Goal: Task Accomplishment & Management: Complete application form

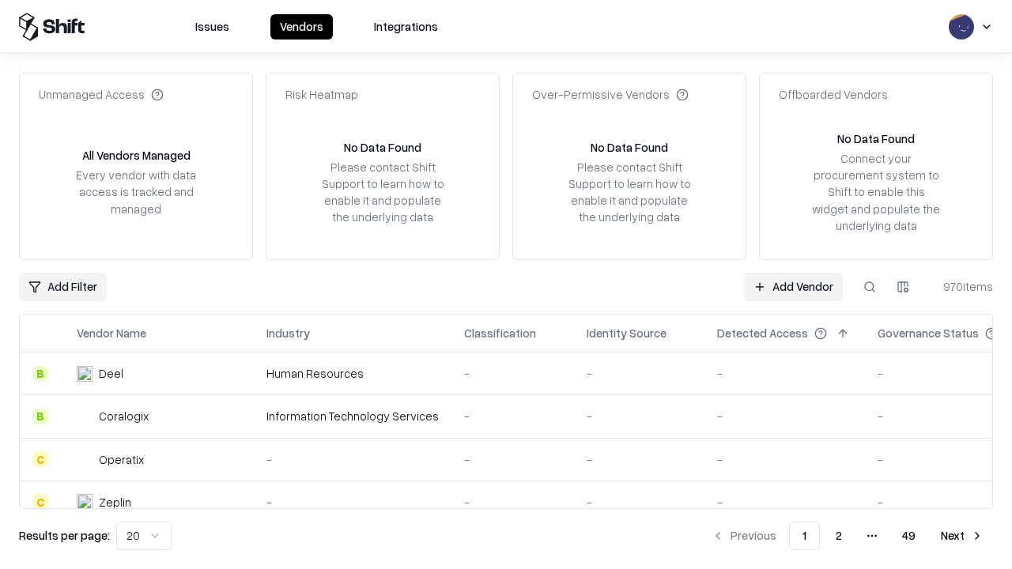
click at [793, 286] on link "Add Vendor" at bounding box center [793, 287] width 99 height 28
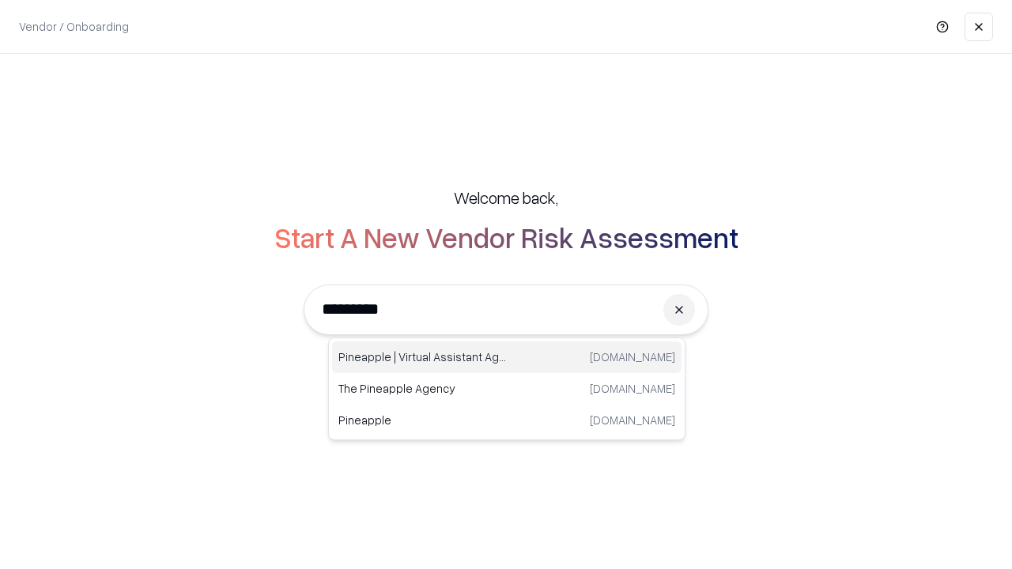
click at [507, 357] on div "Pineapple | Virtual Assistant Agency [DOMAIN_NAME]" at bounding box center [506, 358] width 349 height 32
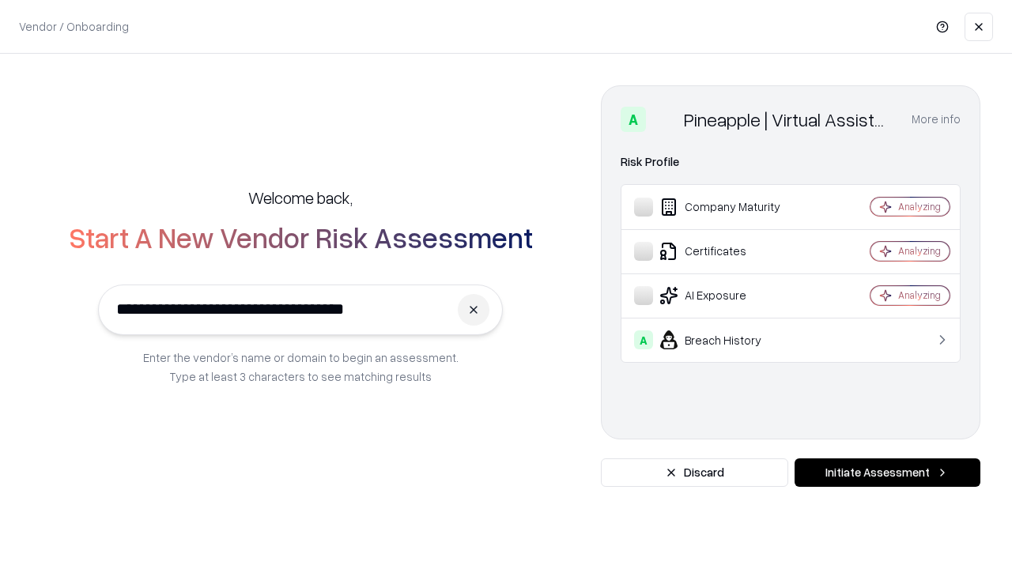
type input "**********"
click at [887, 473] on button "Initiate Assessment" at bounding box center [887, 473] width 186 height 28
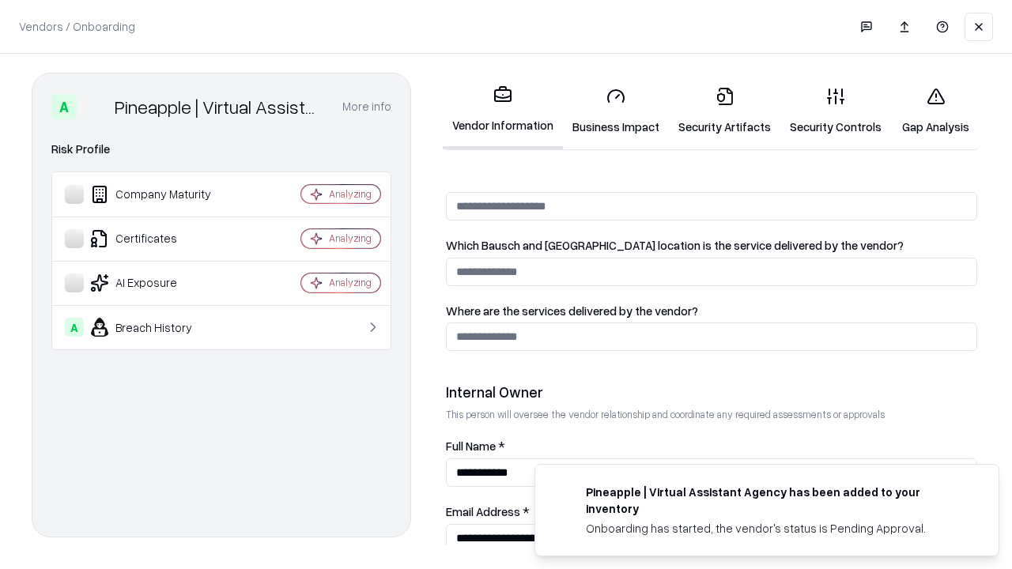
scroll to position [819, 0]
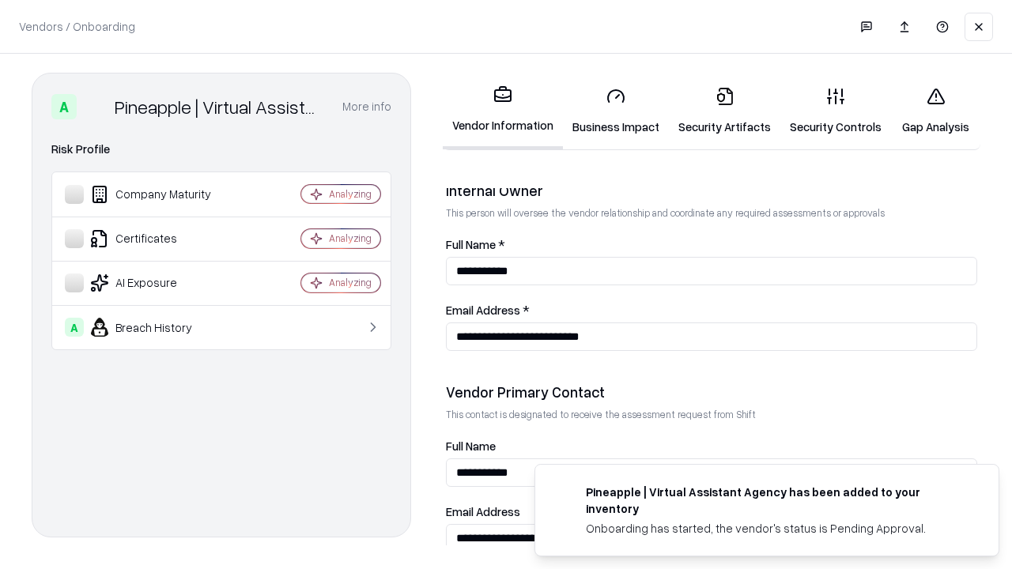
click at [724, 111] on link "Security Artifacts" at bounding box center [724, 111] width 111 height 74
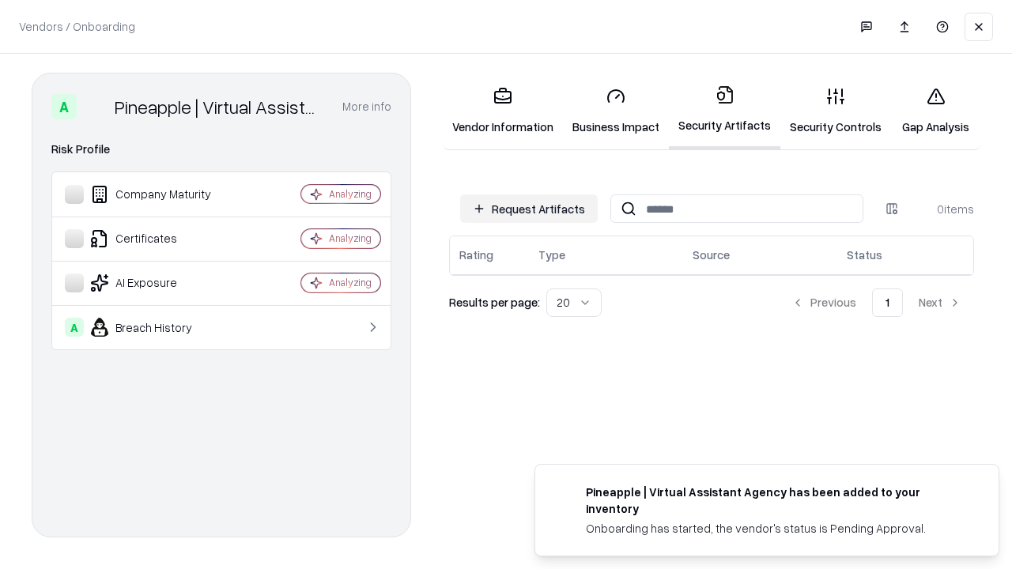
click at [529, 209] on button "Request Artifacts" at bounding box center [529, 208] width 138 height 28
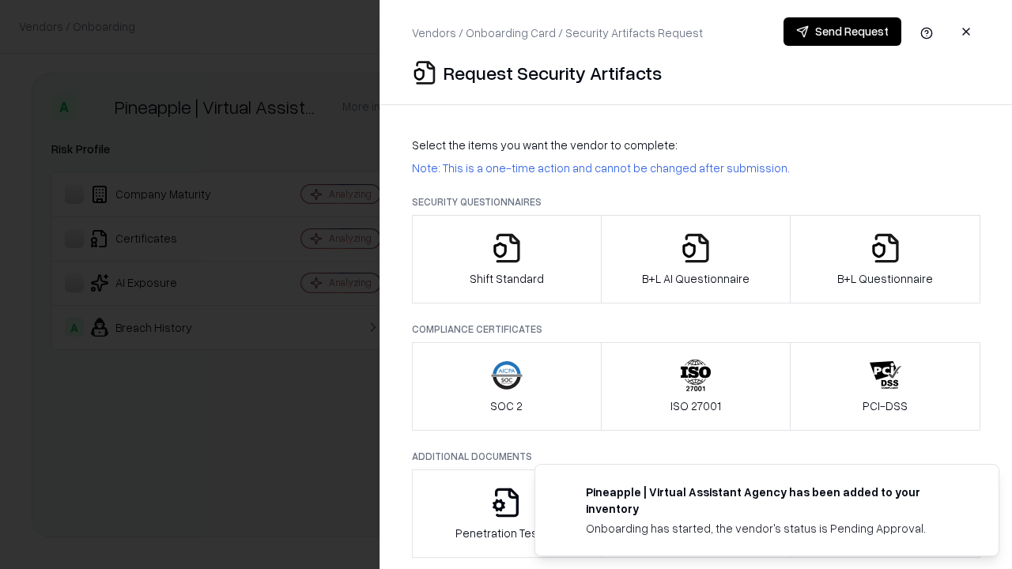
click at [885, 259] on icon "button" at bounding box center [886, 248] width 32 height 32
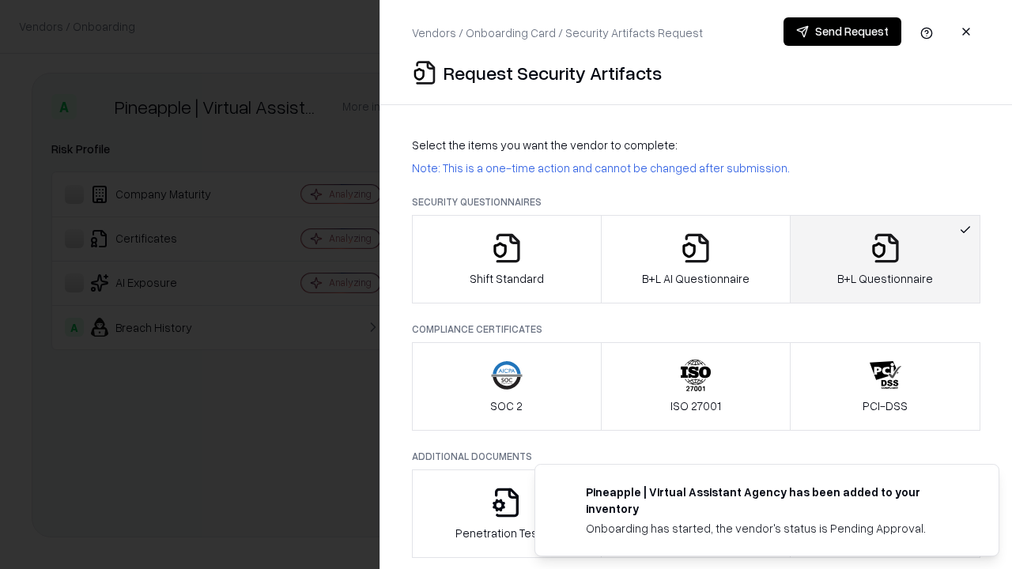
click at [695, 259] on icon "button" at bounding box center [696, 248] width 32 height 32
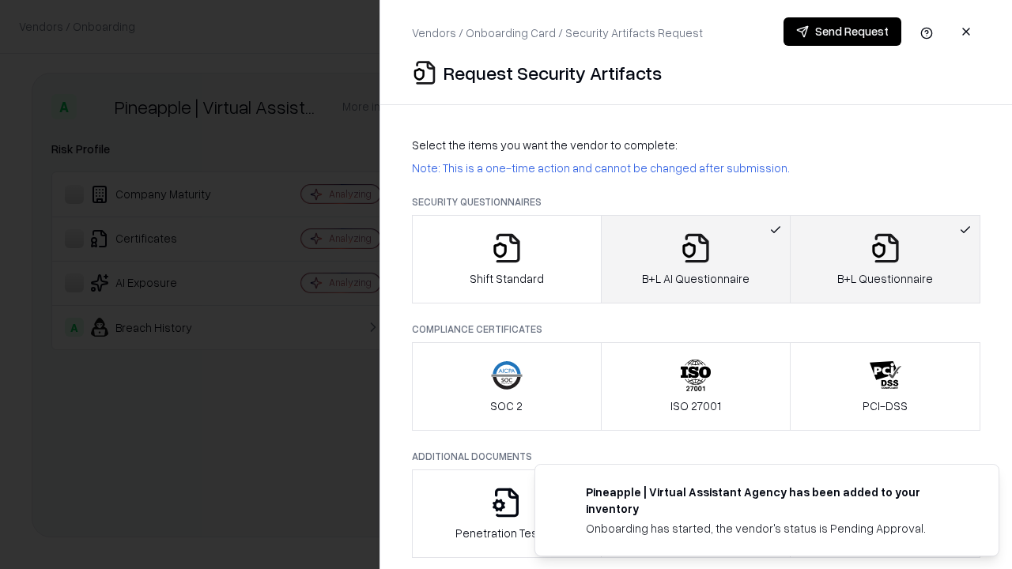
click at [842, 32] on button "Send Request" at bounding box center [842, 31] width 118 height 28
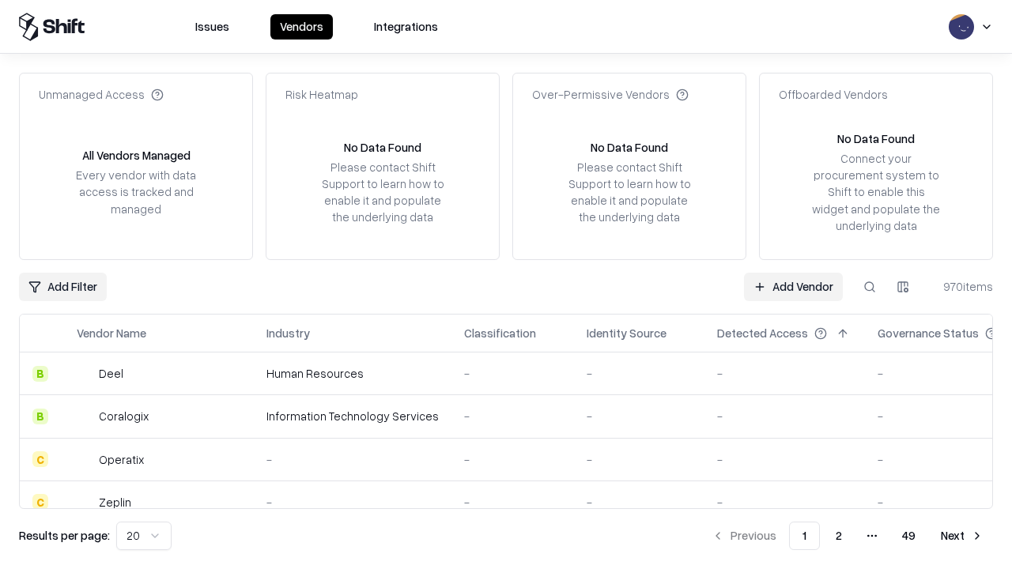
click at [870, 286] on button at bounding box center [869, 287] width 28 height 28
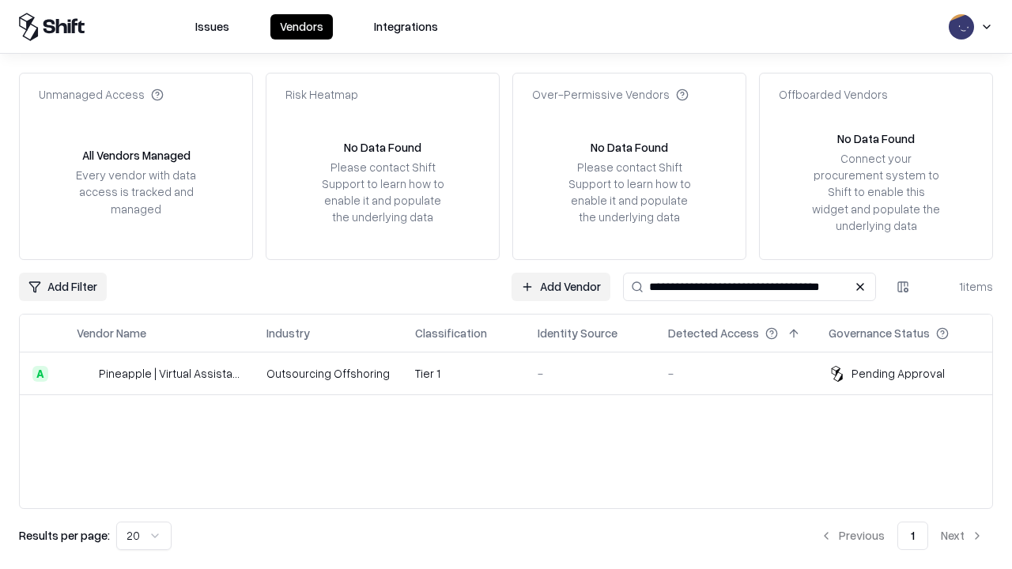
type input "**********"
click at [515, 373] on td "Tier 1" at bounding box center [463, 374] width 123 height 43
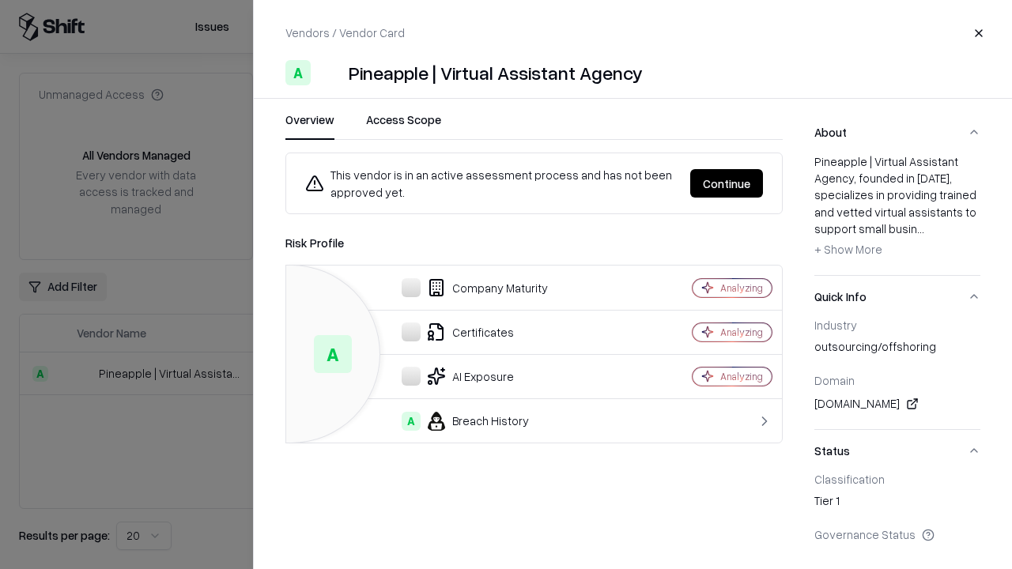
click at [726, 183] on button "Continue" at bounding box center [726, 183] width 73 height 28
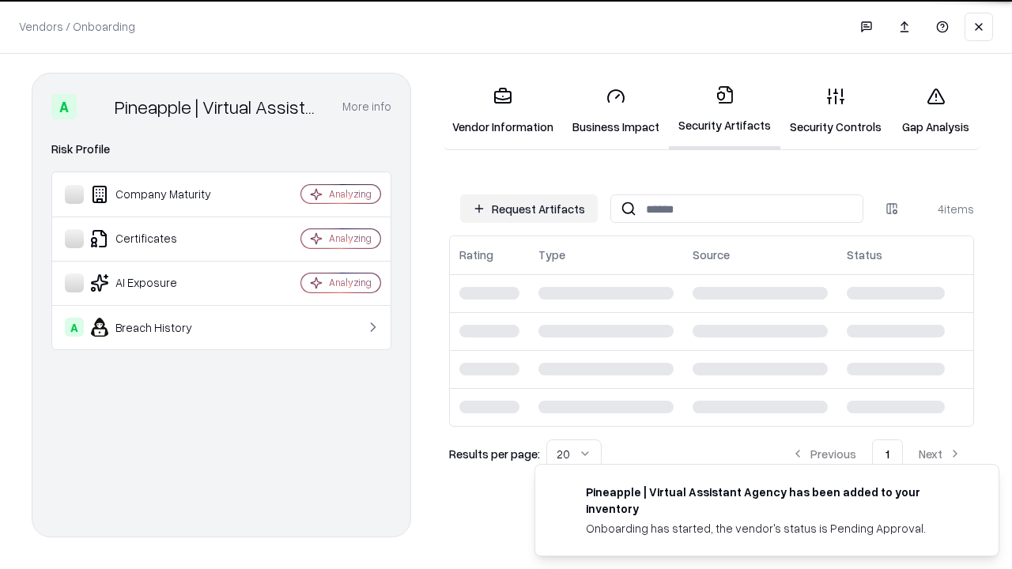
click at [935, 111] on link "Gap Analysis" at bounding box center [935, 111] width 89 height 74
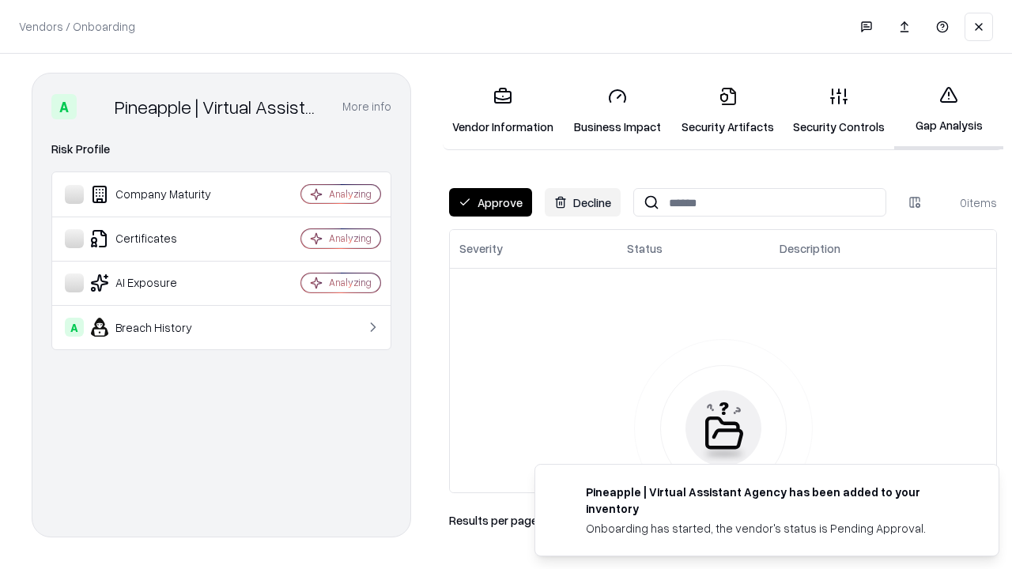
click at [490, 202] on button "Approve" at bounding box center [490, 202] width 83 height 28
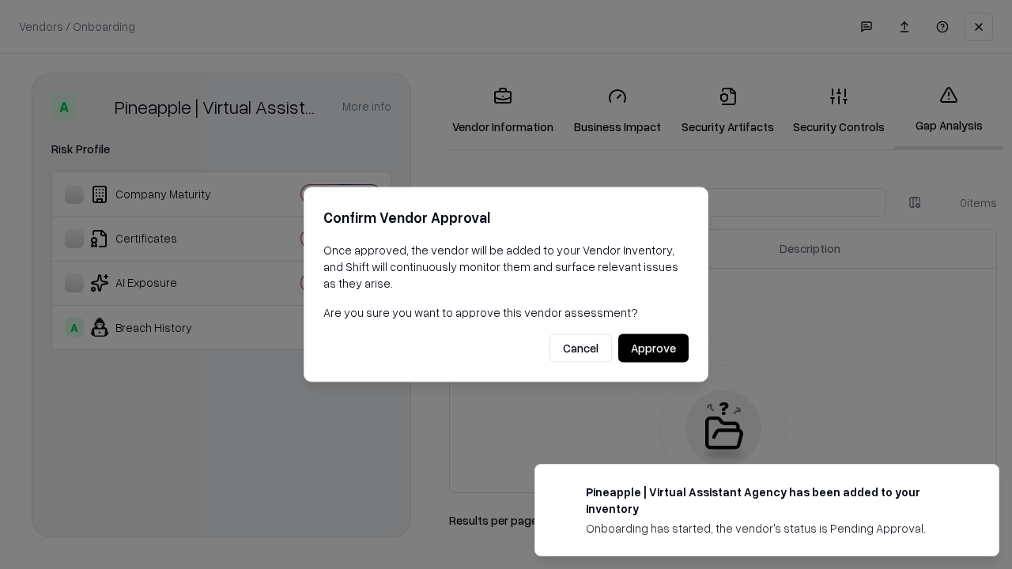
click at [653, 348] on button "Approve" at bounding box center [653, 348] width 70 height 28
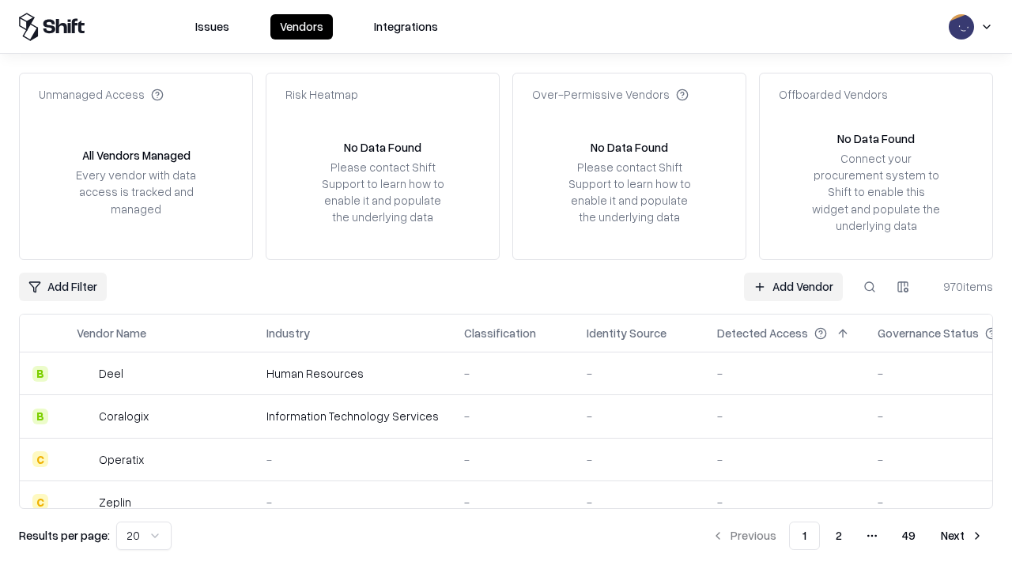
type input "**********"
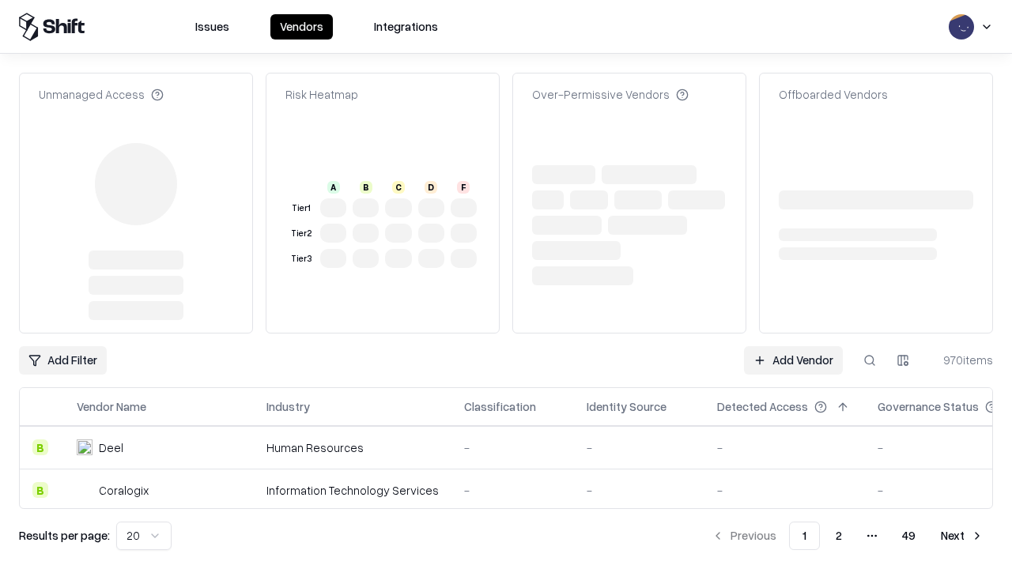
click at [793, 346] on link "Add Vendor" at bounding box center [793, 360] width 99 height 28
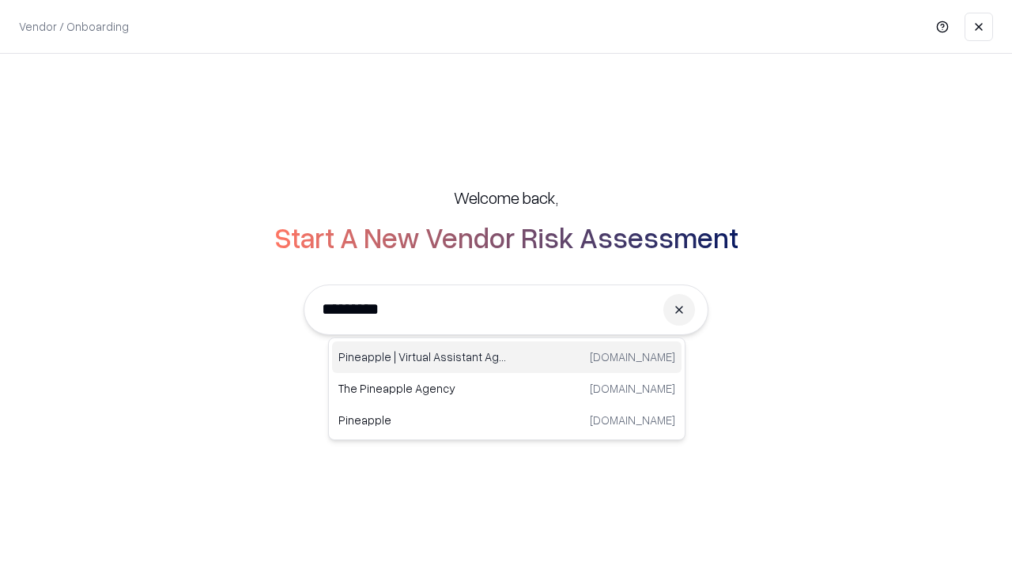
click at [507, 357] on div "Pineapple | Virtual Assistant Agency [DOMAIN_NAME]" at bounding box center [506, 358] width 349 height 32
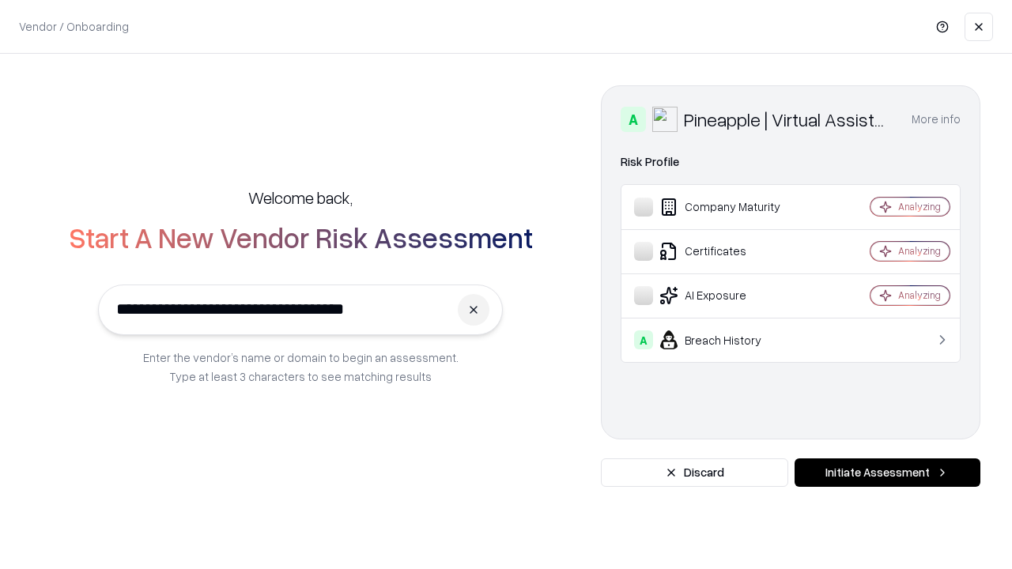
type input "**********"
click at [887, 473] on button "Initiate Assessment" at bounding box center [887, 473] width 186 height 28
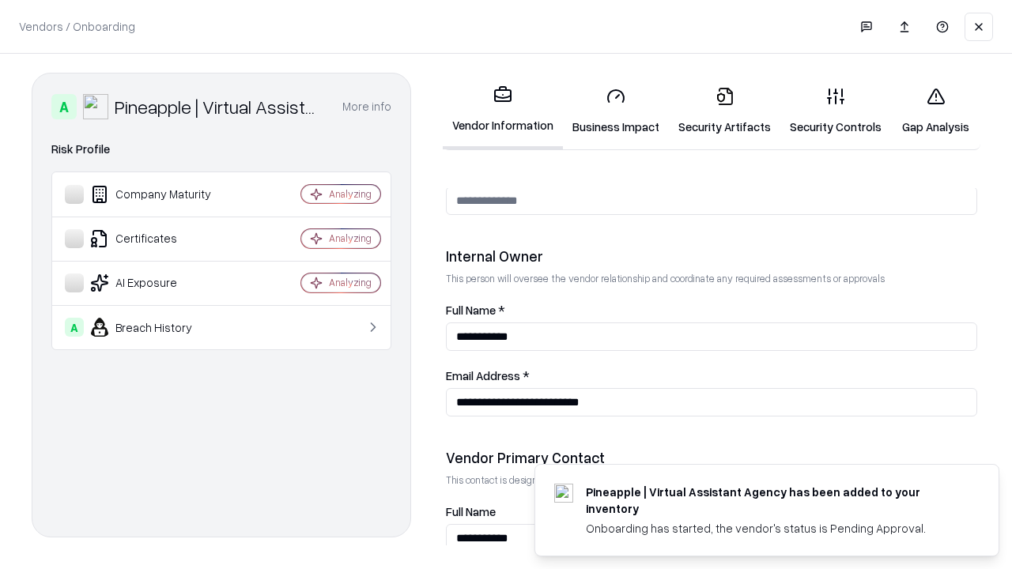
scroll to position [819, 0]
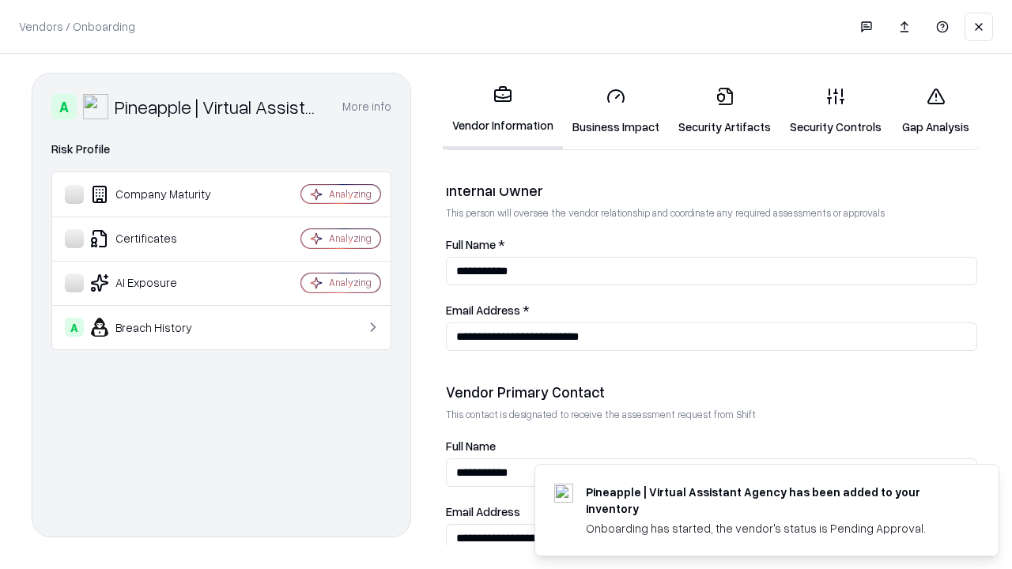
click at [935, 111] on link "Gap Analysis" at bounding box center [935, 111] width 89 height 74
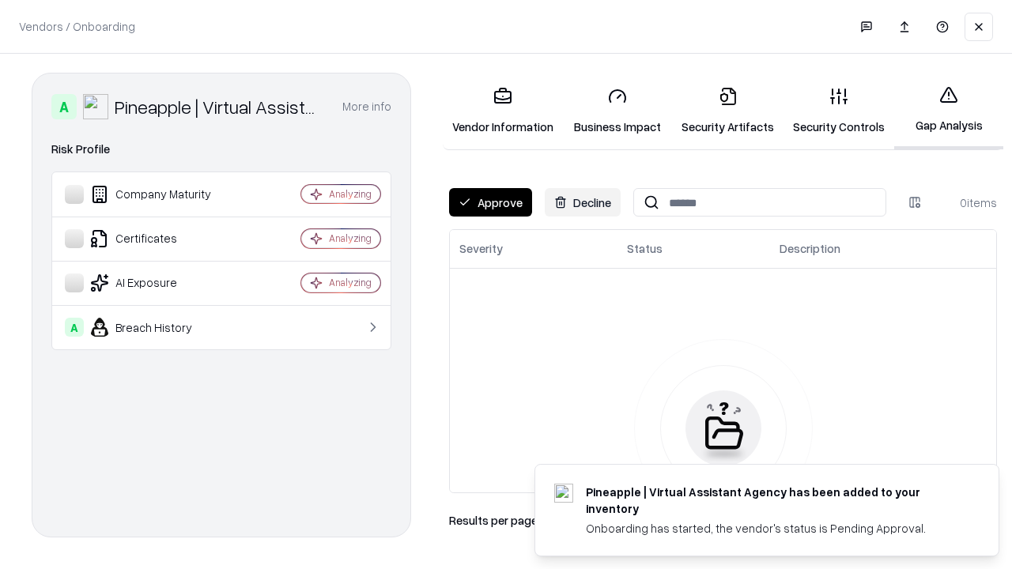
click at [490, 202] on button "Approve" at bounding box center [490, 202] width 83 height 28
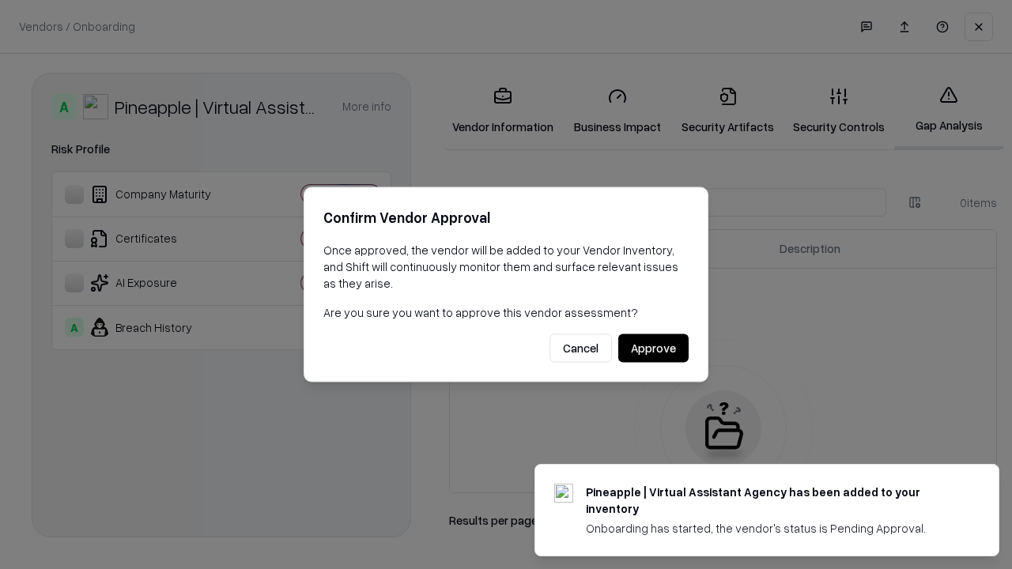
click at [653, 348] on button "Approve" at bounding box center [653, 348] width 70 height 28
